Goal: Task Accomplishment & Management: Manage account settings

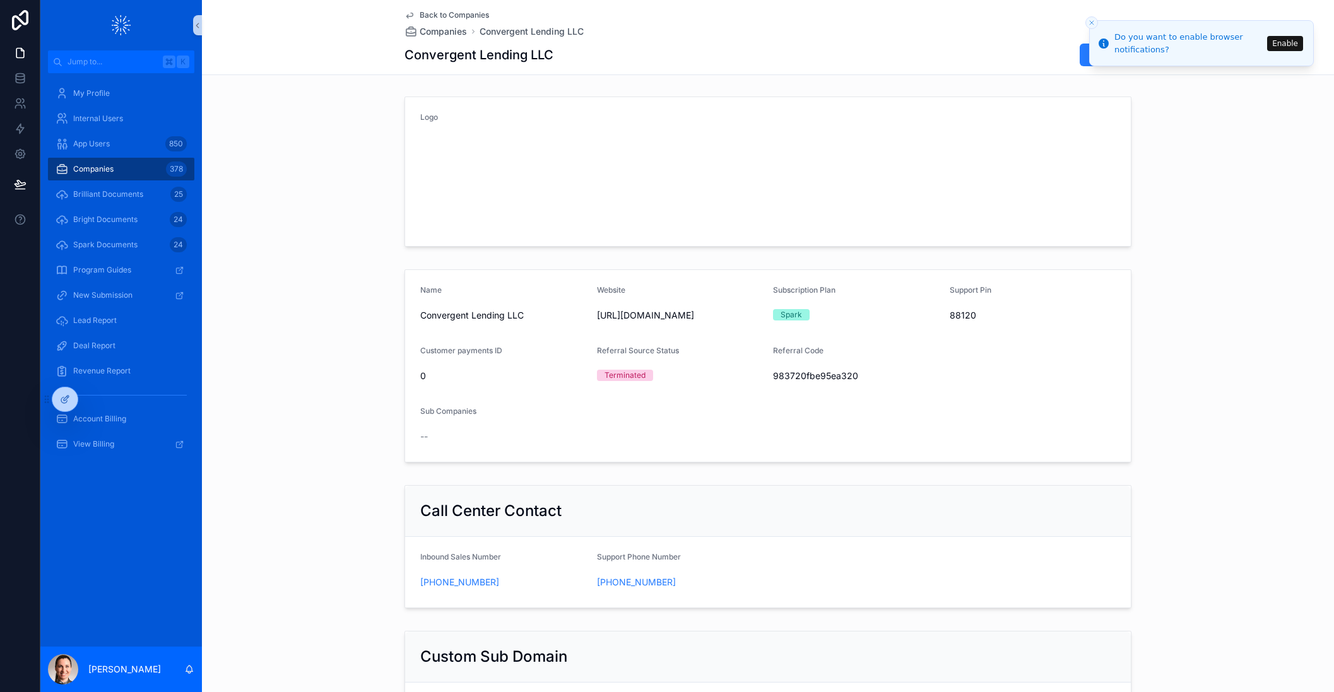
click at [95, 165] on span "Companies" at bounding box center [93, 169] width 40 height 10
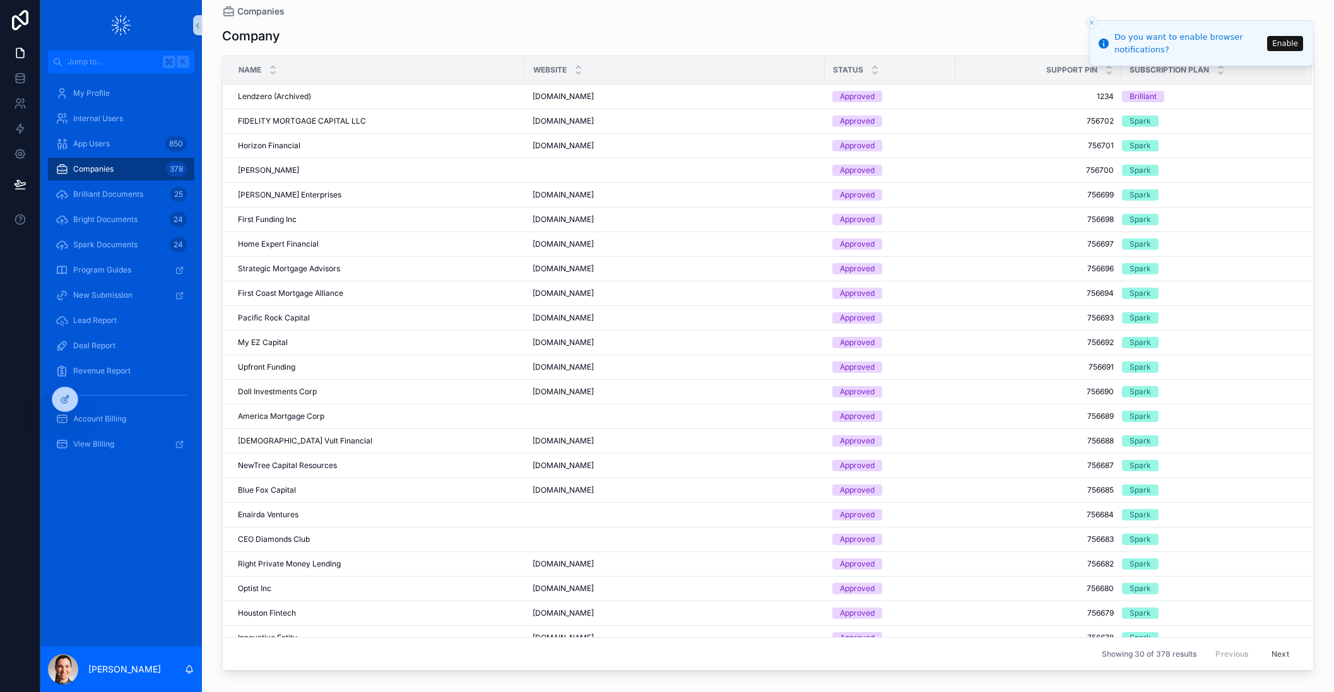
click at [1087, 23] on icon "Close toast" at bounding box center [1091, 23] width 8 height 8
click at [1133, 32] on input "scrollable content" at bounding box center [1158, 36] width 103 height 18
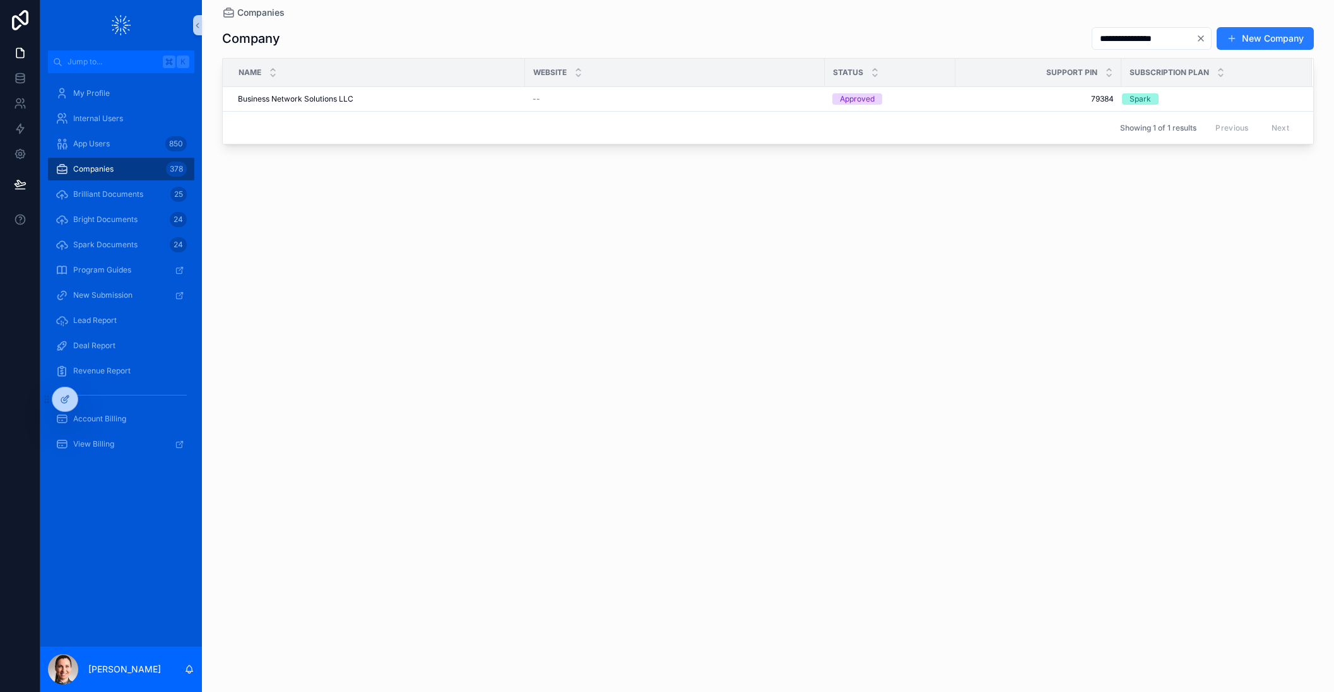
type input "**********"
click at [408, 95] on div "Business Network Solutions LLC Business Network Solutions LLC" at bounding box center [377, 99] width 279 height 10
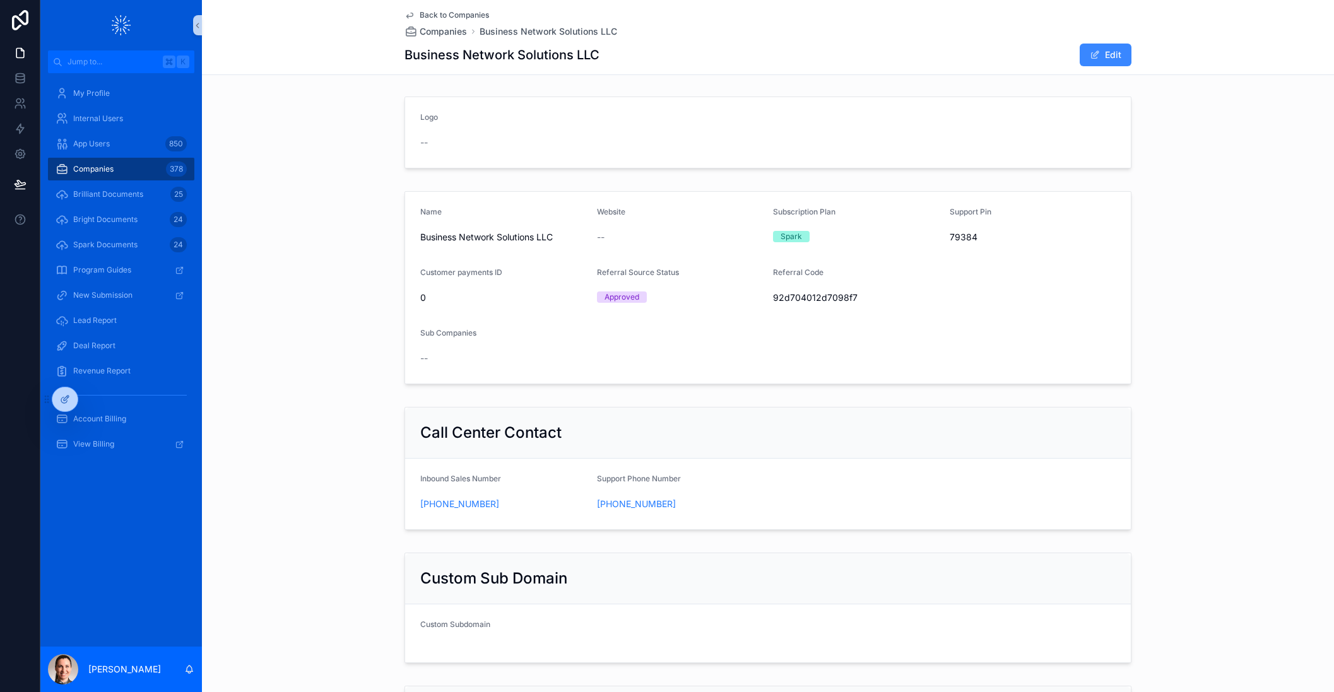
click at [1089, 52] on span "scrollable content" at bounding box center [1094, 55] width 10 height 10
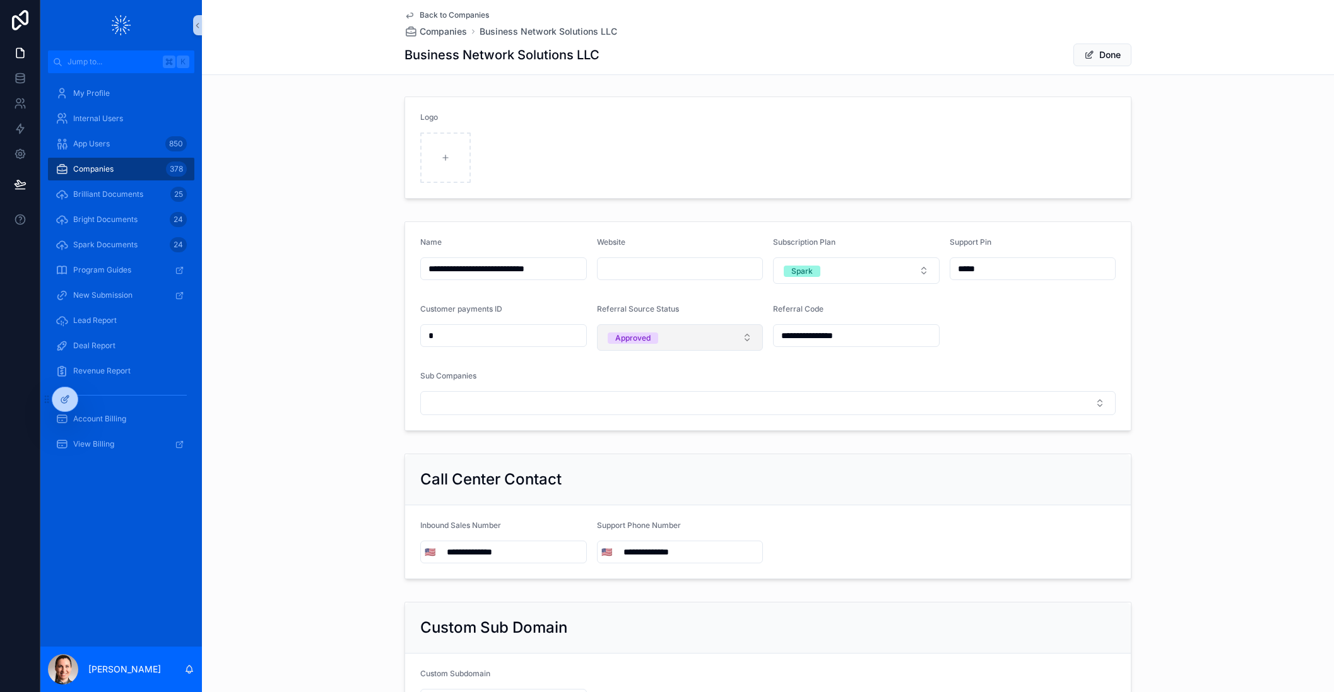
click at [713, 336] on button "Approved" at bounding box center [680, 337] width 167 height 26
click at [640, 411] on div "Terminated" at bounding box center [633, 407] width 41 height 11
click at [1097, 56] on button "Done" at bounding box center [1102, 55] width 58 height 23
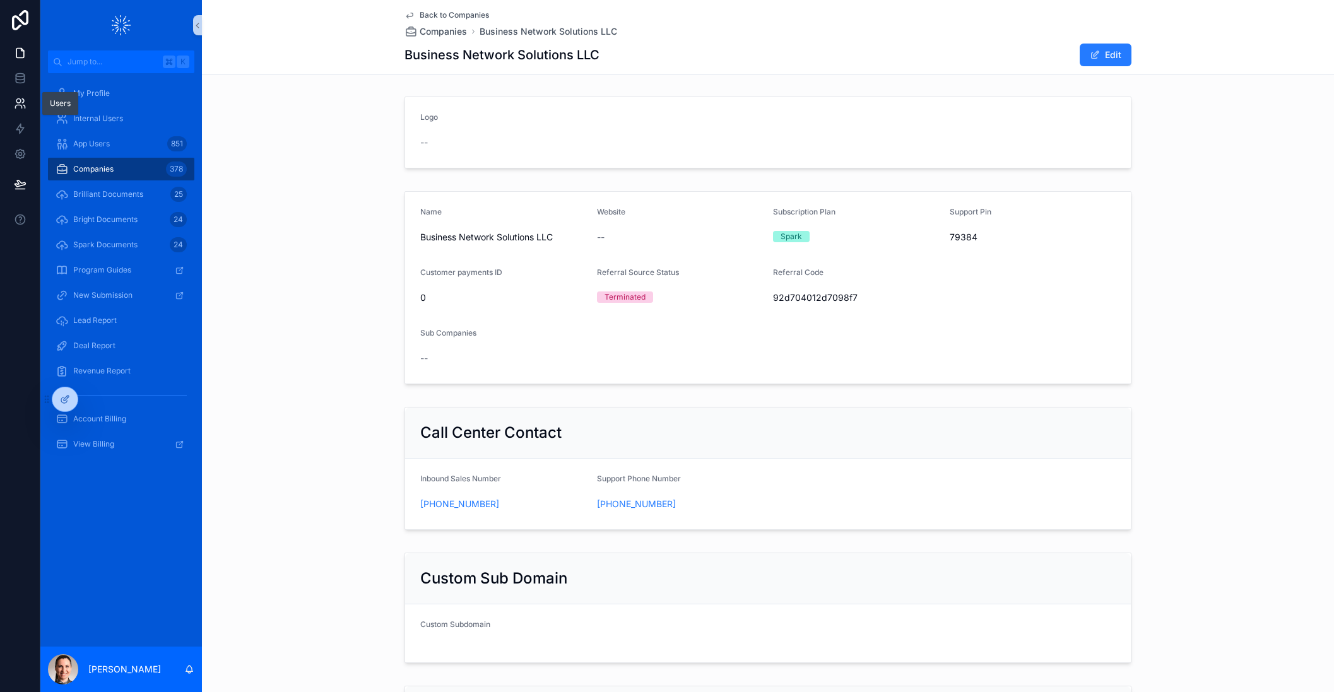
click at [20, 101] on icon at bounding box center [18, 101] width 4 height 4
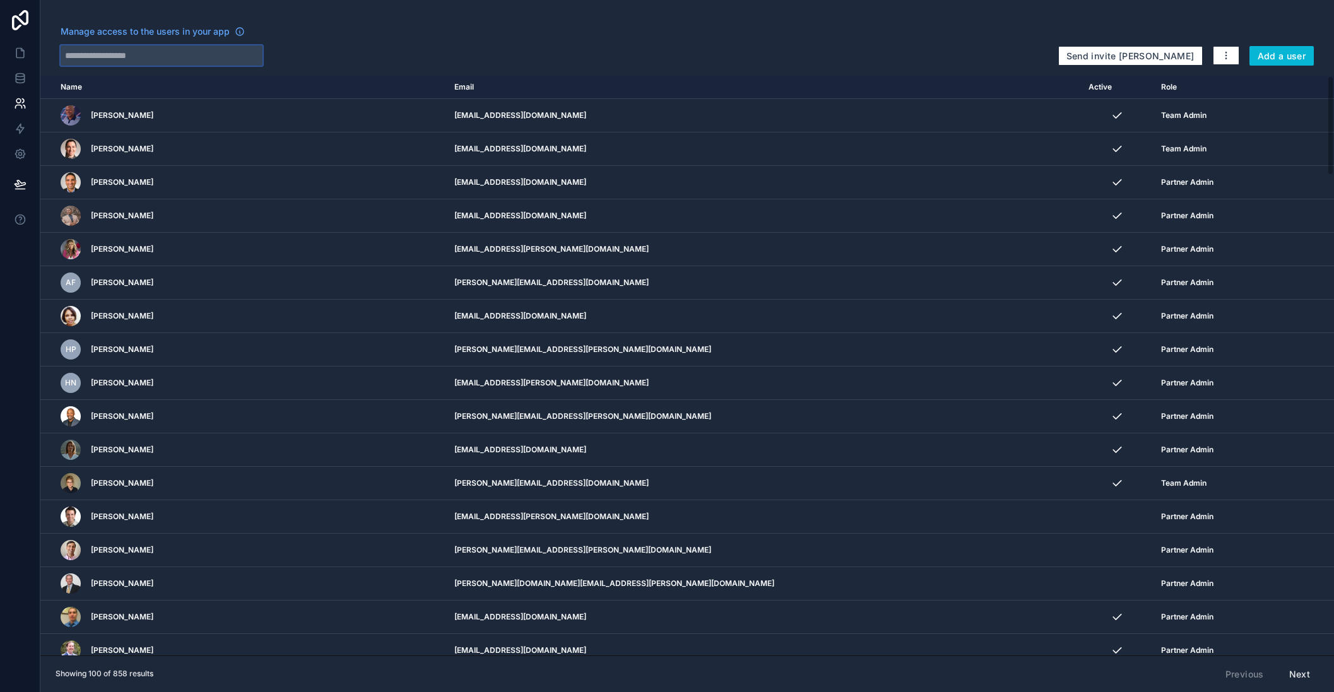
click at [239, 52] on input "text" at bounding box center [162, 55] width 202 height 20
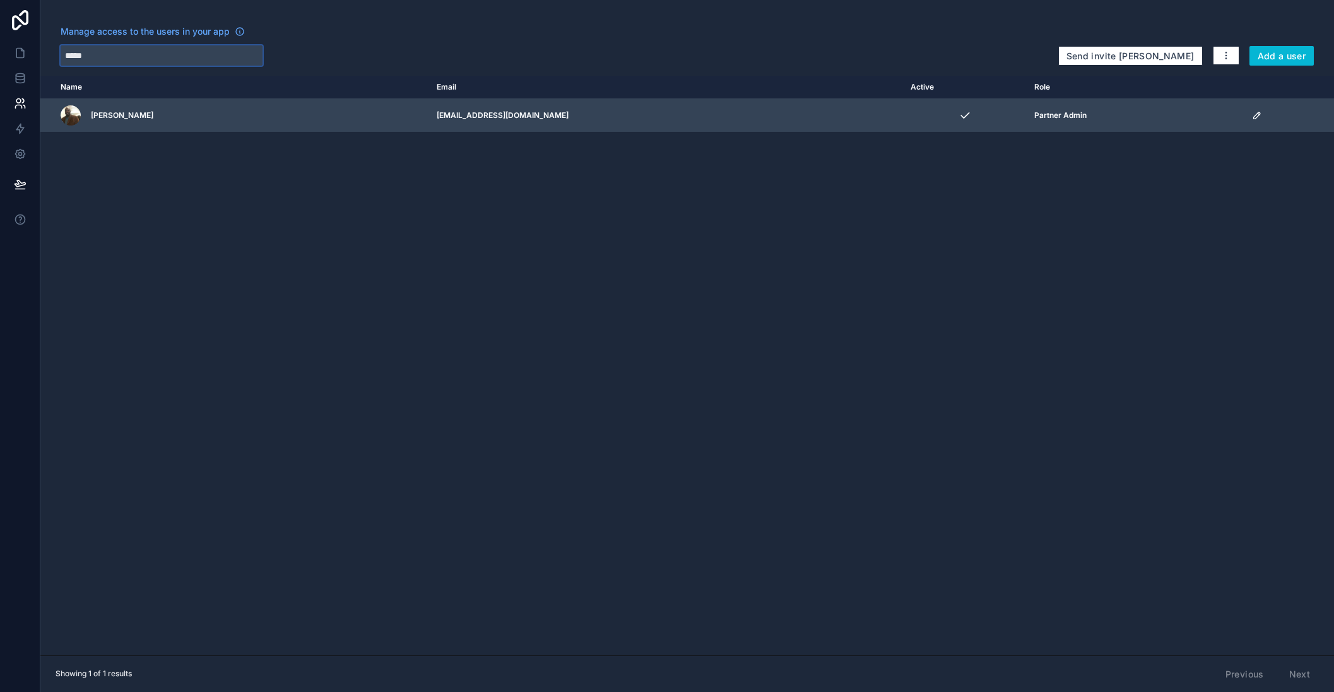
type input "*****"
click at [1253, 115] on icon "scrollable content" at bounding box center [1256, 115] width 6 height 6
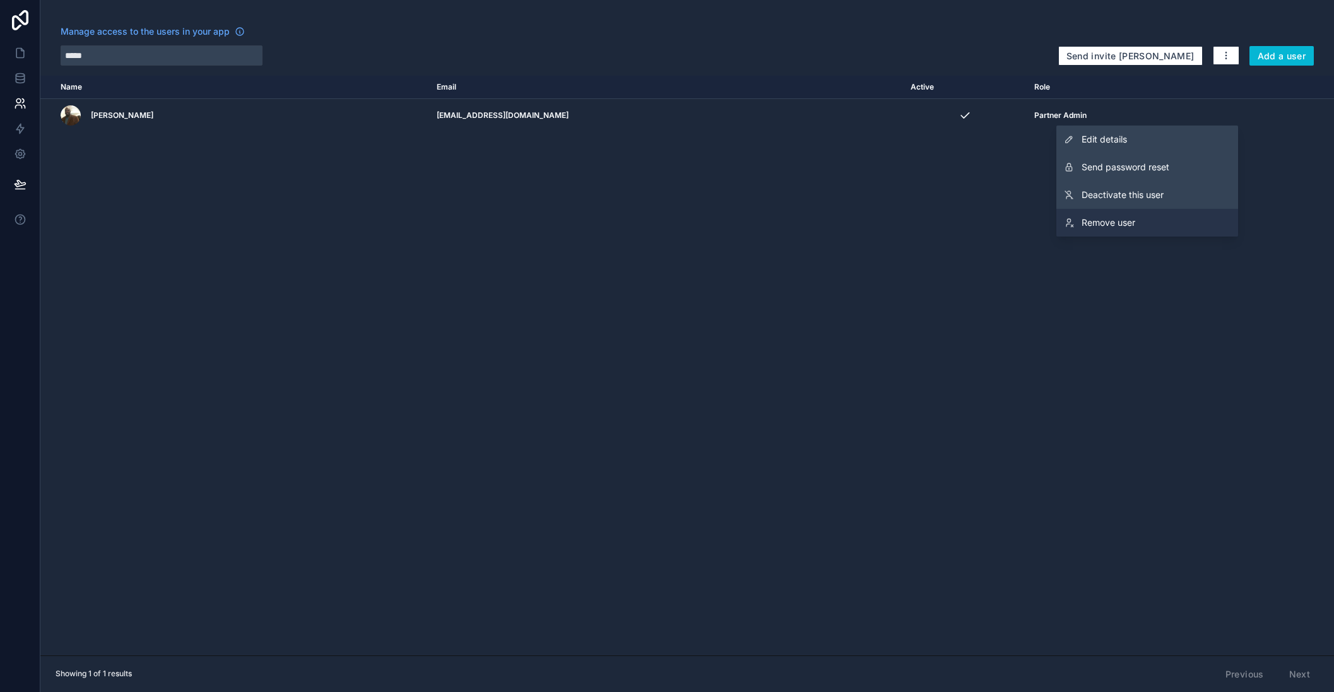
click at [1107, 226] on span "Remove user" at bounding box center [1108, 222] width 54 height 13
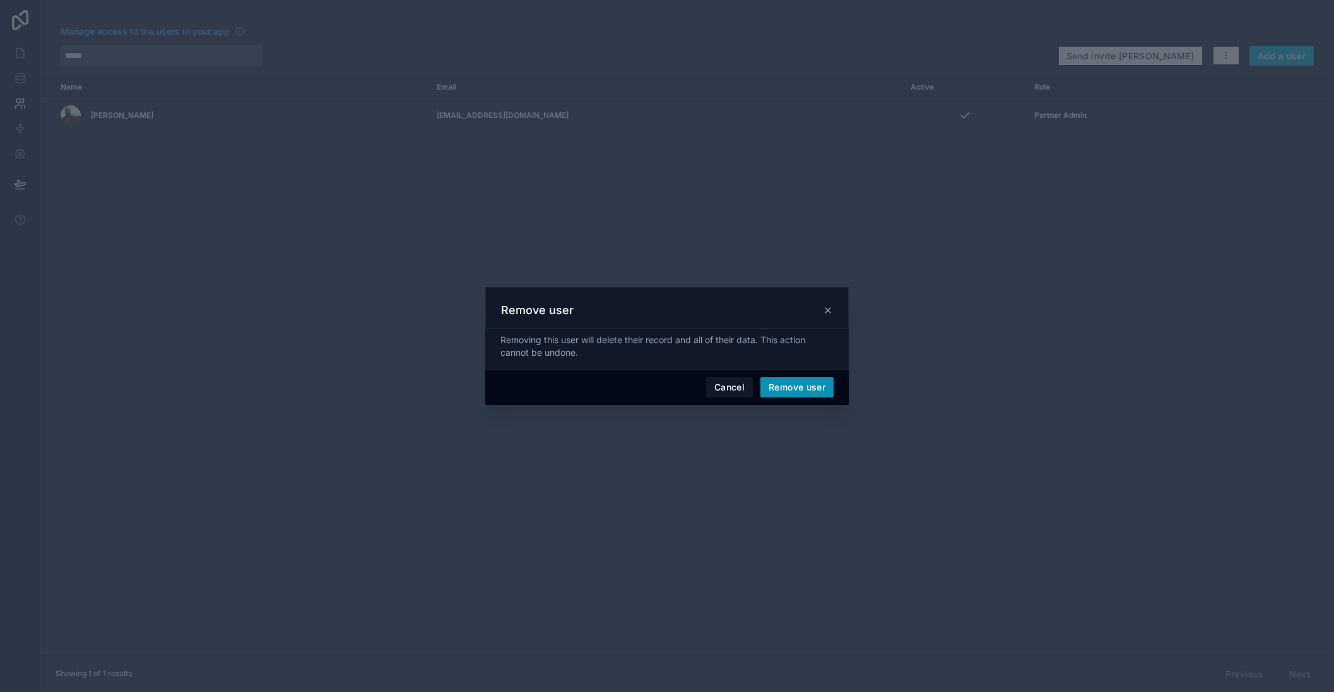
click at [795, 385] on button "Remove user" at bounding box center [796, 387] width 73 height 20
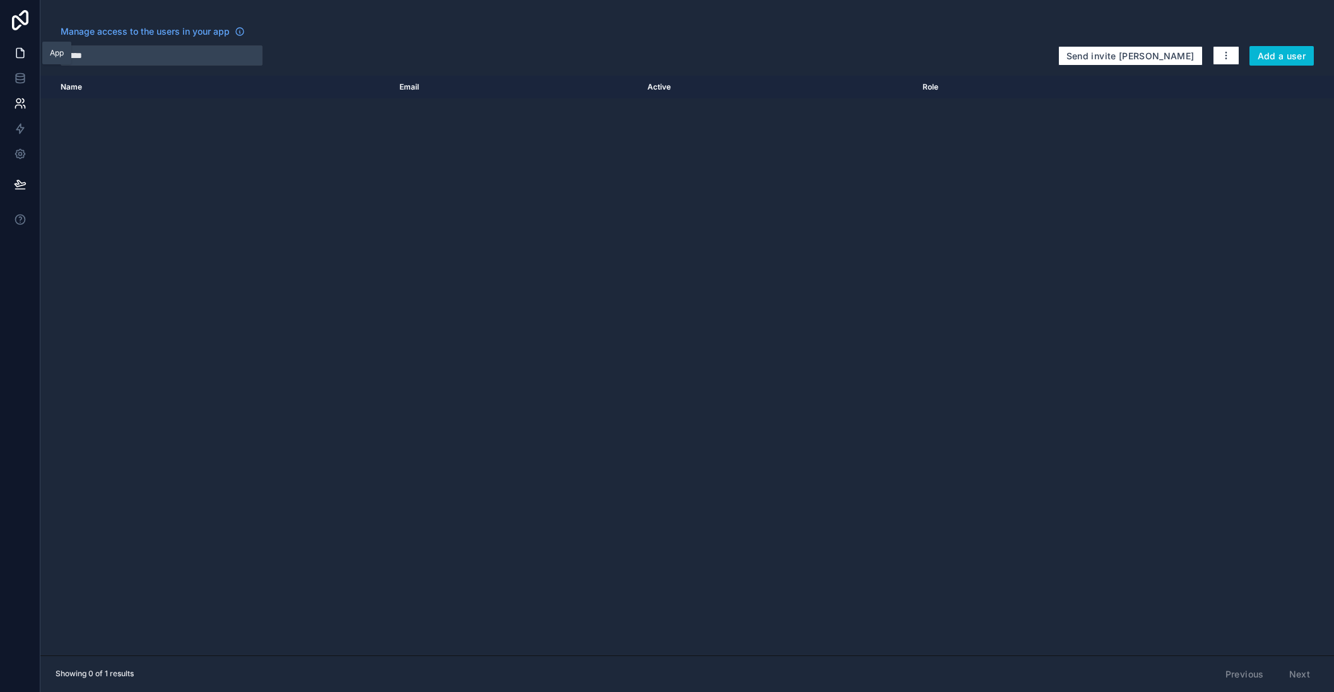
click at [28, 61] on link at bounding box center [20, 52] width 40 height 25
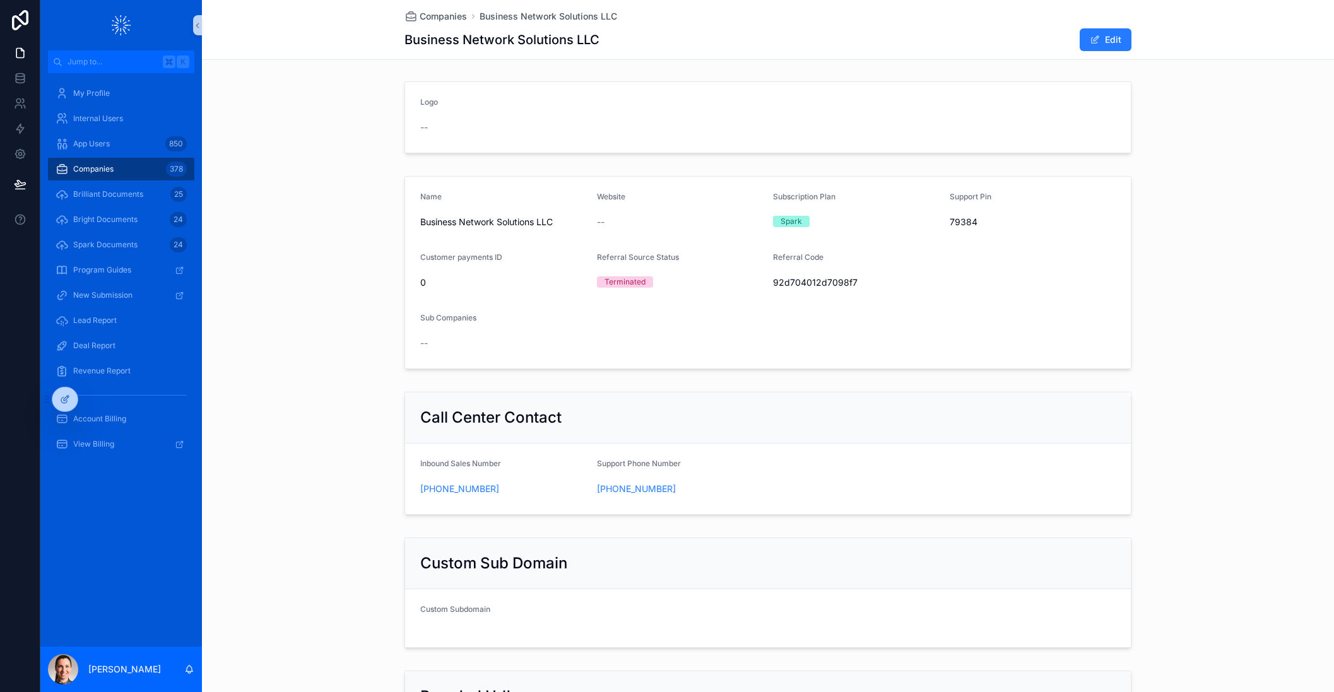
click at [110, 172] on span "Companies" at bounding box center [93, 169] width 40 height 10
